Goal: Task Accomplishment & Management: Manage account settings

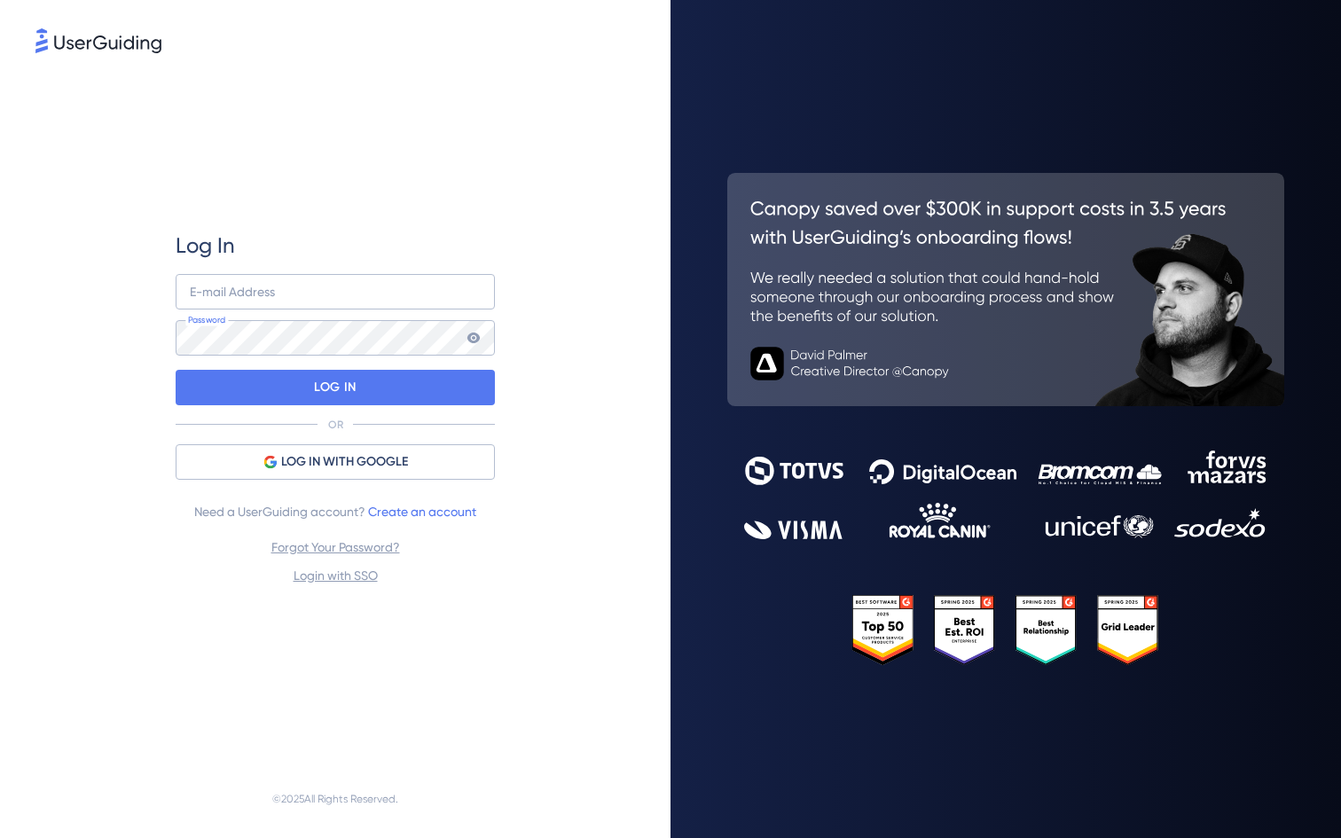
click at [302, 196] on div "Log In E-mail Address Password LOG IN OR LOG IN WITH GOOGLE Need a UserGuiding …" at bounding box center [335, 409] width 319 height 704
click at [263, 288] on input "email" at bounding box center [335, 291] width 319 height 35
click at [162, 547] on div "Log In E-mail Address Password LOG IN OR LOG IN WITH GOOGLE Need a UserGuiding …" at bounding box center [335, 409] width 600 height 704
click at [347, 286] on input "email" at bounding box center [335, 291] width 319 height 35
type input "[EMAIL_ADDRESS][DOMAIN_NAME]"
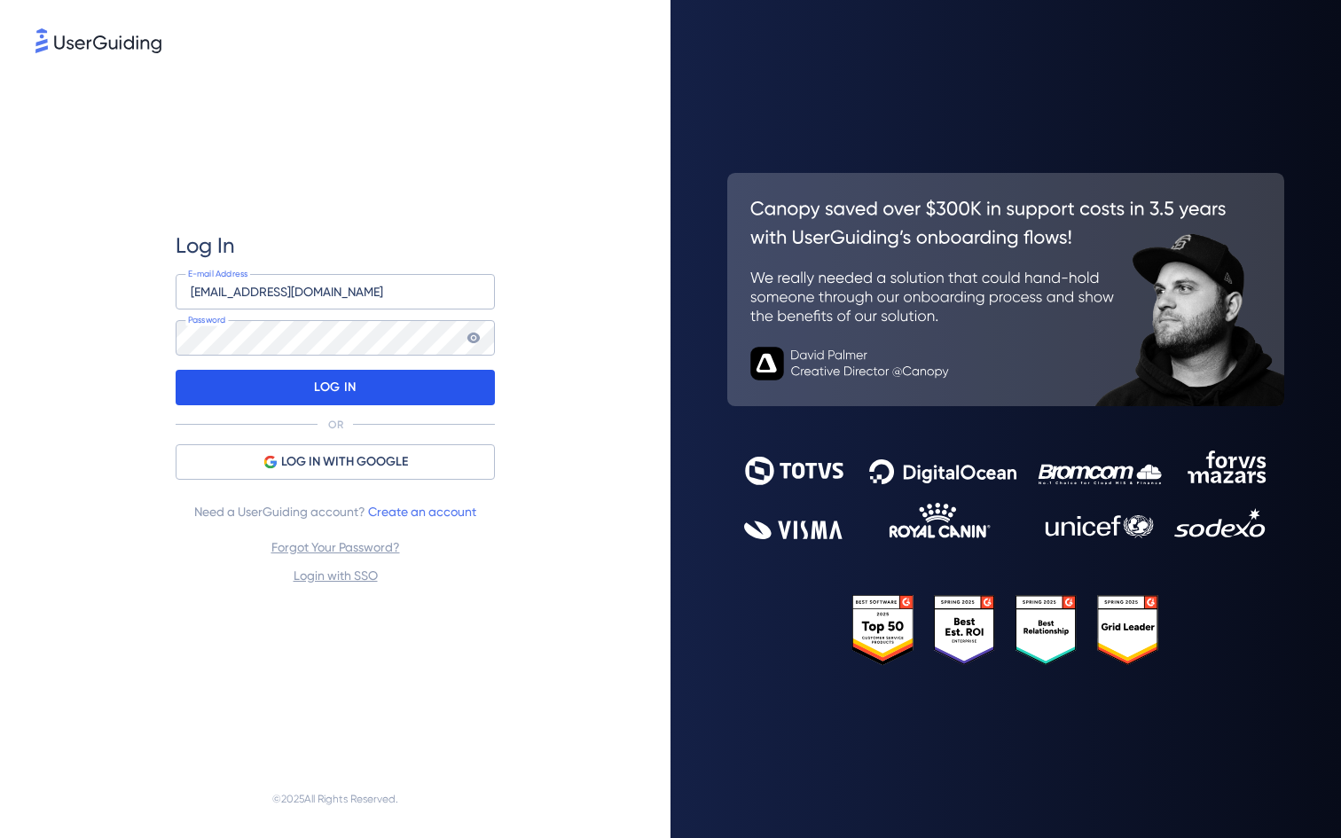
click at [306, 397] on div "LOG IN" at bounding box center [335, 387] width 319 height 35
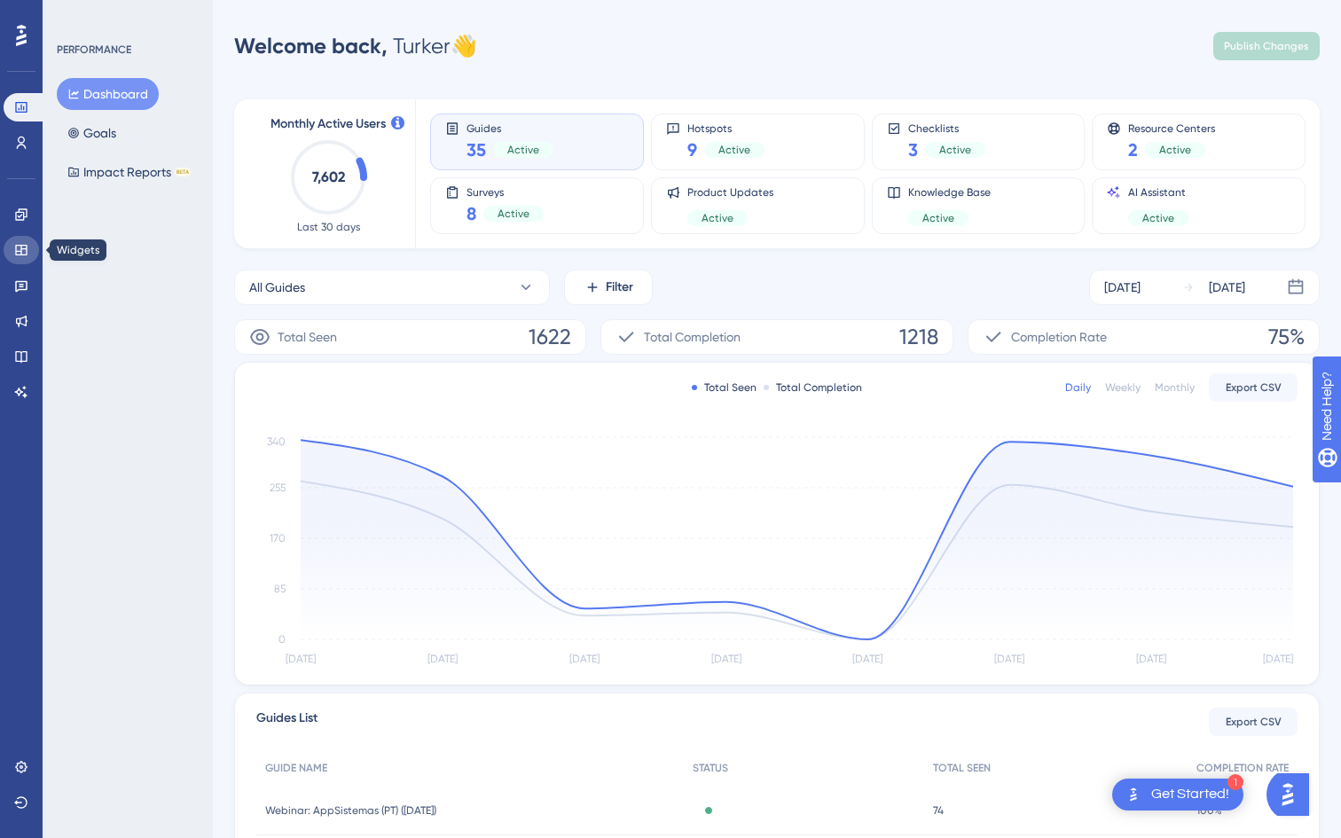
click at [31, 256] on link at bounding box center [21, 250] width 35 height 28
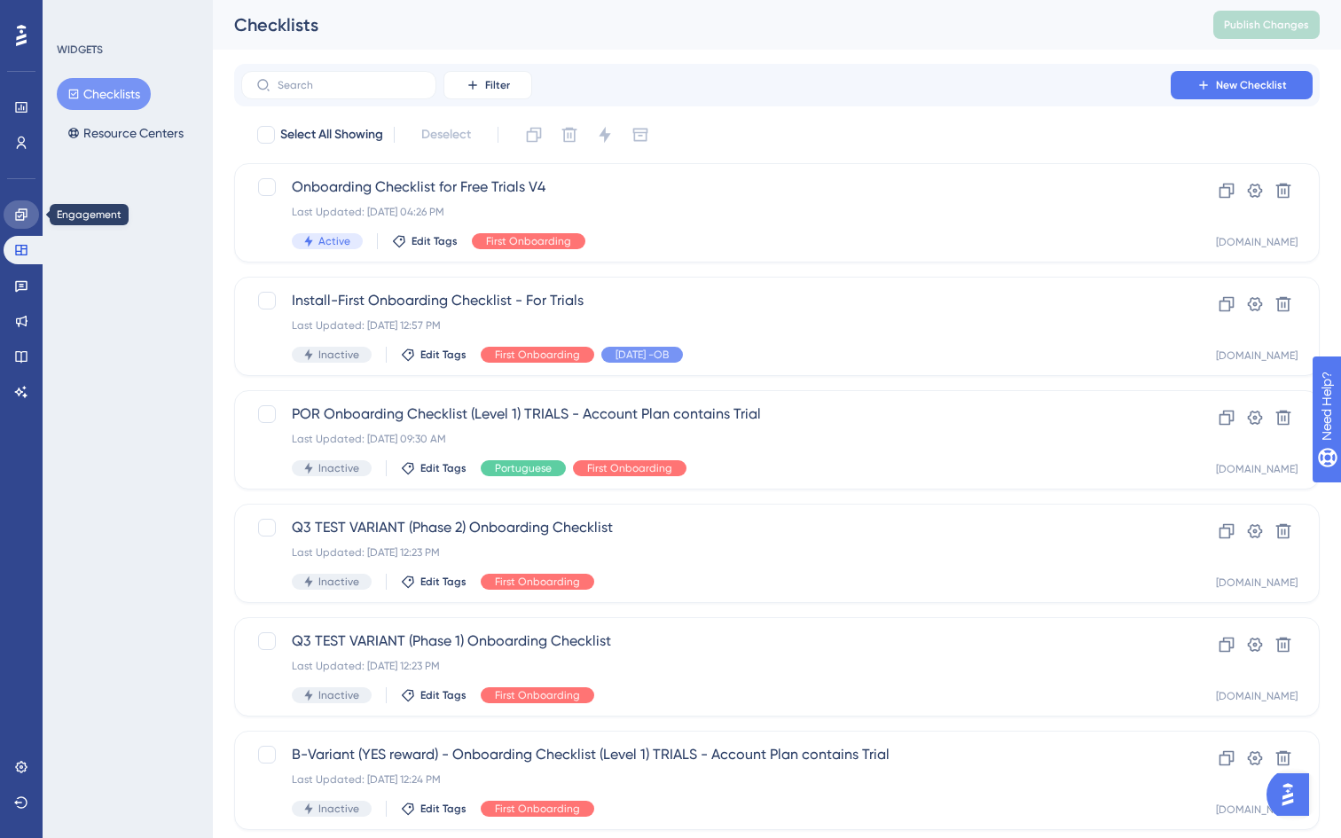
click at [23, 220] on icon at bounding box center [21, 215] width 14 height 14
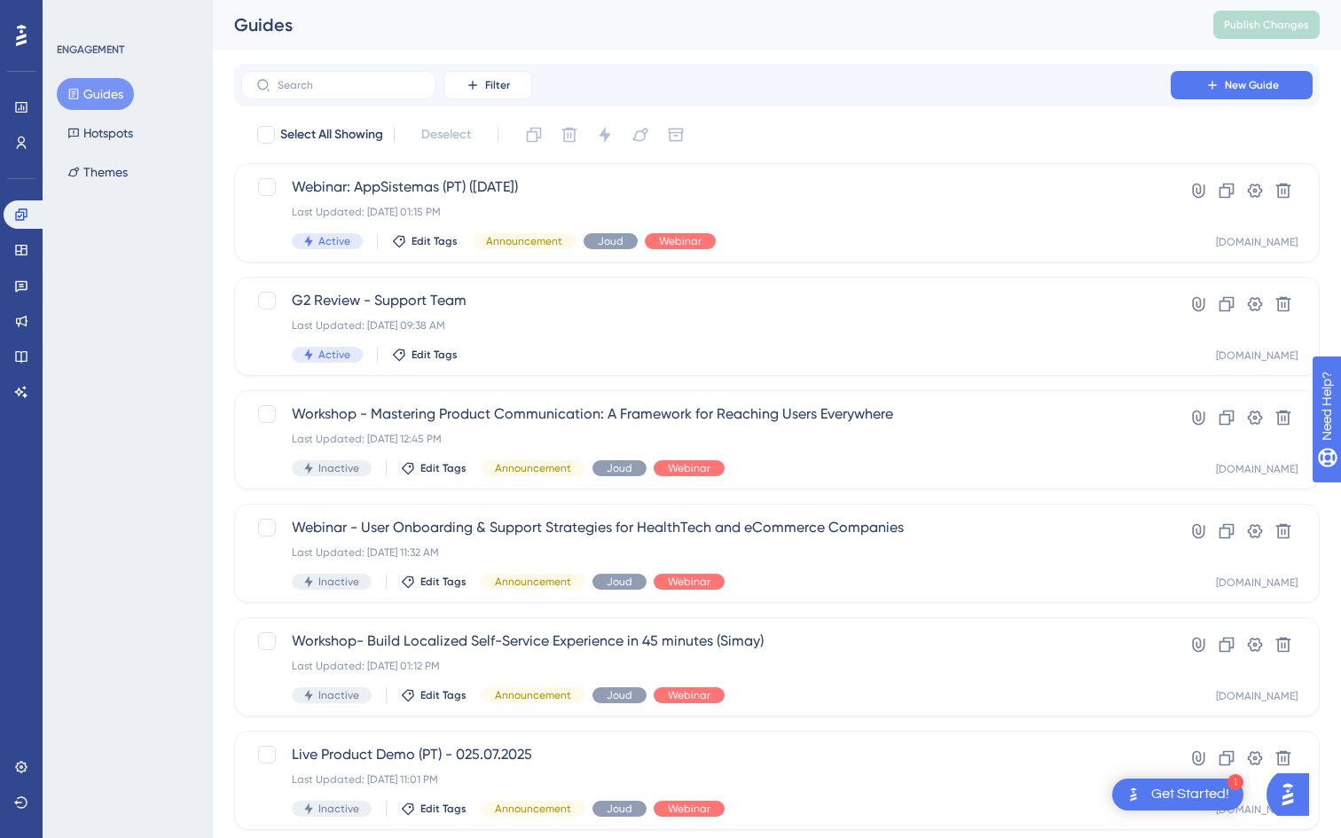
click at [22, 268] on div "Engagement Widgets Feedback Product Updates Knowledge Base AI Assistant" at bounding box center [21, 303] width 35 height 206
click at [24, 257] on link at bounding box center [21, 250] width 35 height 28
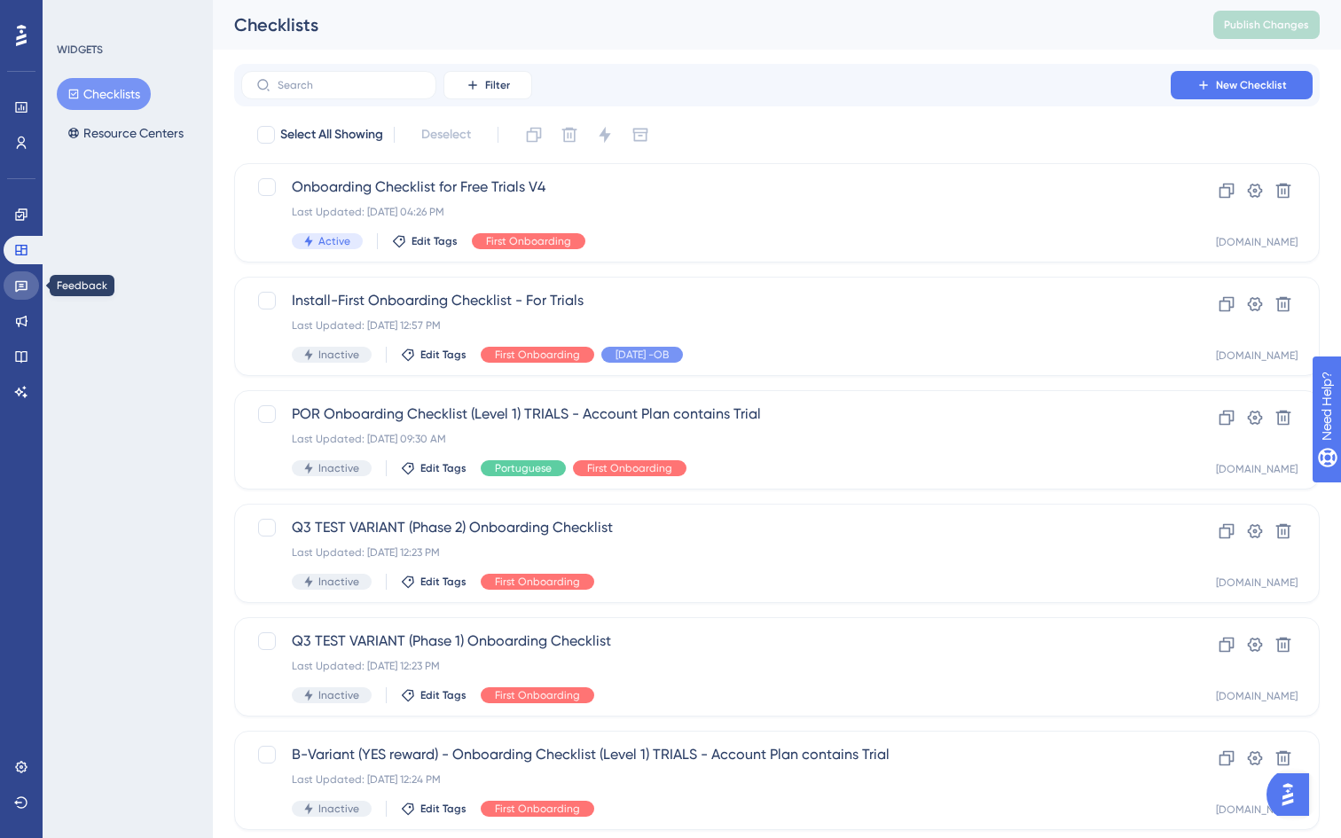
click at [18, 287] on icon at bounding box center [21, 286] width 14 height 14
